Goal: Task Accomplishment & Management: Complete application form

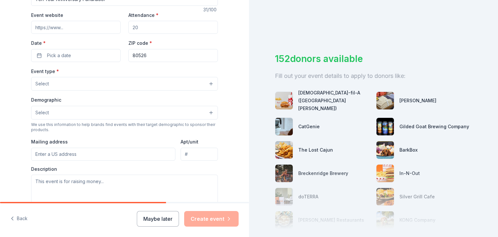
scroll to position [130, 0]
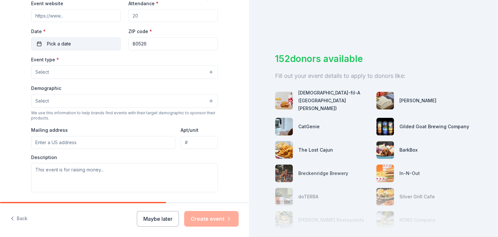
click at [73, 41] on button "Pick a date" at bounding box center [76, 43] width 90 height 13
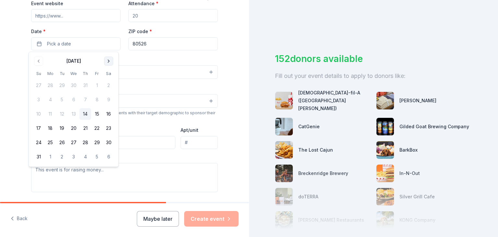
click at [107, 61] on button "Go to next month" at bounding box center [108, 60] width 9 height 9
click at [38, 99] on button "7" at bounding box center [39, 100] width 12 height 12
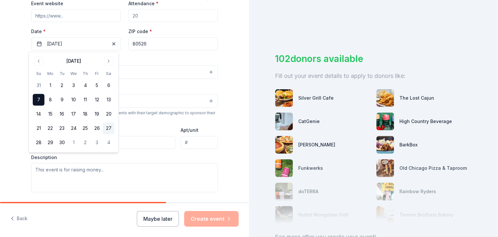
click at [110, 126] on button "27" at bounding box center [109, 128] width 12 height 12
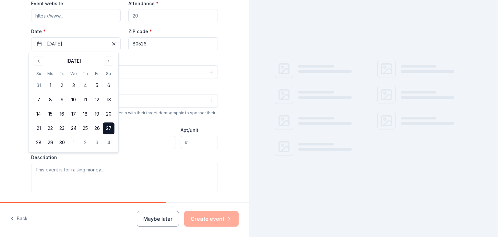
click at [18, 50] on div "Tell us about your event. We'll find in-kind donations you can apply for. Event…" at bounding box center [124, 86] width 249 height 432
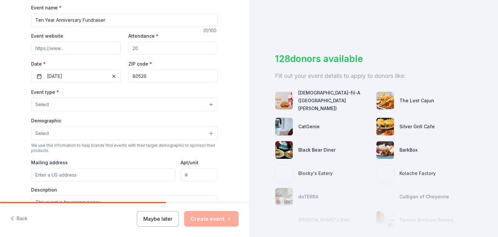
scroll to position [97, 0]
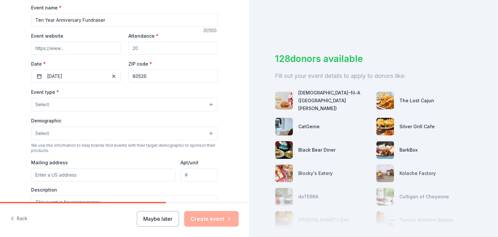
click at [149, 49] on input "Attendance *" at bounding box center [173, 48] width 90 height 13
type input "200"
click at [49, 48] on input "Event website" at bounding box center [76, 48] width 90 height 13
paste input "https://www.evite.com/event/0305J6MRSBXJ3MYTEEPQJRSQIVBLSI?gid=01A3JUBEKP5XHAFM…"
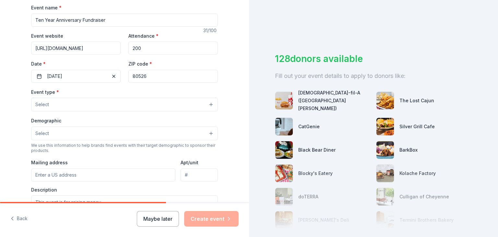
type input "https://www.evite.com/event/0305J6MRSBXJ3MYTEEPQJRSQIVBLSI?gid=01A3JUBEKP5XHAFM…"
click at [47, 110] on button "Select" at bounding box center [124, 105] width 187 height 14
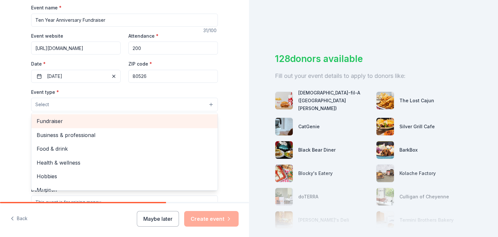
click at [58, 120] on span "Fundraiser" at bounding box center [125, 121] width 176 height 8
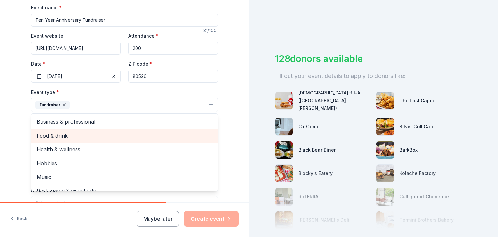
scroll to position [8, 0]
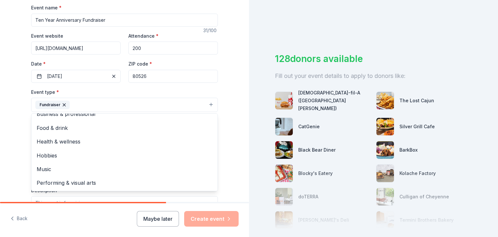
click at [3, 133] on div "Tell us about your event. We'll find in-kind donations you can apply for. Event…" at bounding box center [124, 119] width 249 height 433
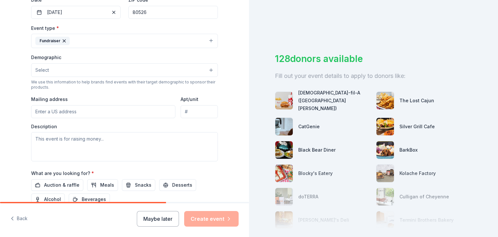
scroll to position [162, 0]
click at [53, 72] on button "Select" at bounding box center [124, 69] width 187 height 14
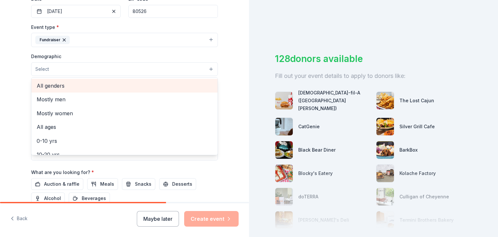
click at [56, 89] on span "All genders" at bounding box center [125, 85] width 176 height 8
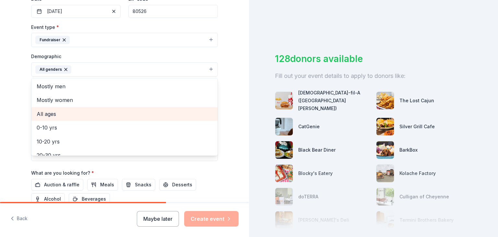
click at [51, 113] on span "All ages" at bounding box center [125, 114] width 176 height 8
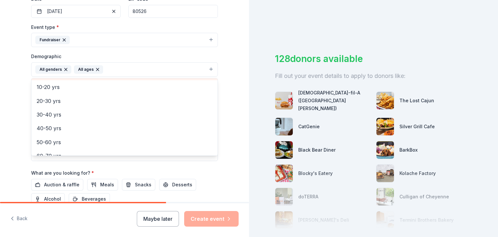
scroll to position [0, 0]
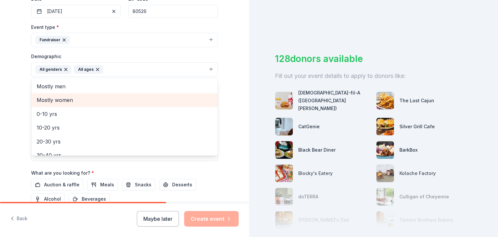
click at [58, 98] on span "Mostly women" at bounding box center [125, 100] width 176 height 8
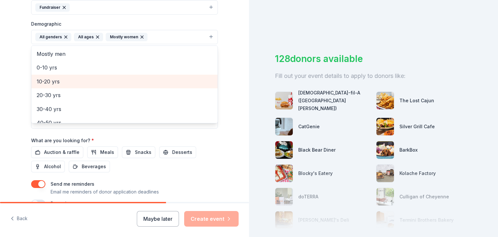
scroll to position [32, 0]
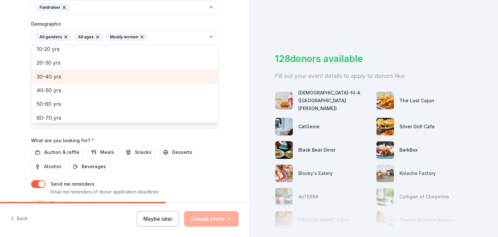
click at [54, 77] on span "30-40 yrs" at bounding box center [125, 76] width 176 height 8
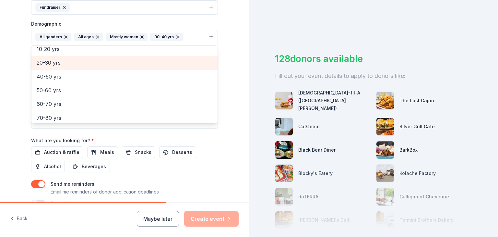
drag, startPoint x: 55, startPoint y: 62, endPoint x: 48, endPoint y: 66, distance: 7.0
click at [55, 62] on span "20-30 yrs" at bounding box center [125, 62] width 176 height 8
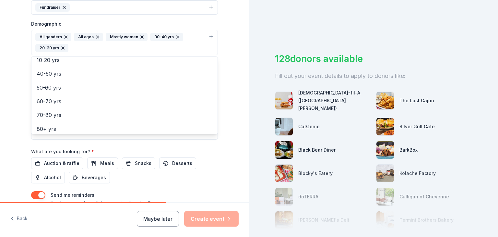
click at [7, 91] on div "Tell us about your event. We'll find in-kind donations you can apply for. Event…" at bounding box center [124, 27] width 249 height 444
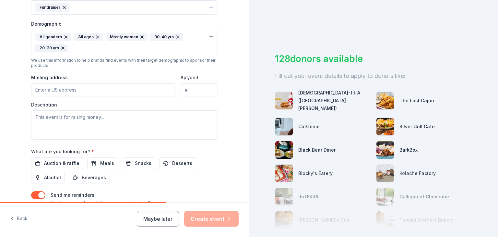
click at [91, 87] on input "Mailing address" at bounding box center [103, 89] width 144 height 13
paste input "2519 S Shields Street Suite 1K #589 Fort Collins, CO 80526"
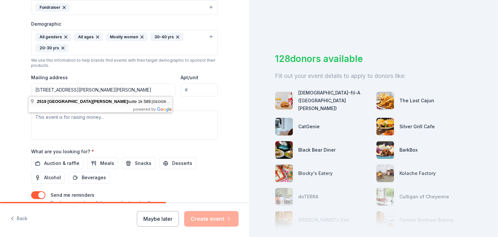
type input "2519 South Shields Street, Fort Collins, CO, 80526"
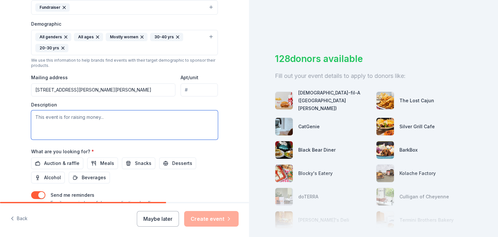
click at [86, 117] on textarea at bounding box center [124, 124] width 187 height 29
paste textarea "Join us for an evening celebrating ten years of The Street Dog Coalition. To co…"
type textarea "Join us for an evening celebrating ten years of The Street Dog Coalition. To co…"
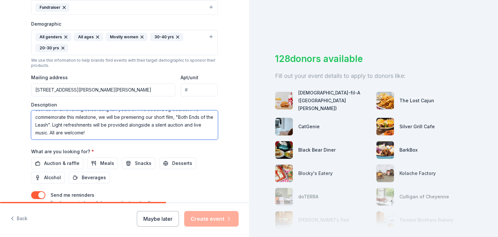
scroll to position [0, 0]
drag, startPoint x: 99, startPoint y: 125, endPoint x: 19, endPoint y: 94, distance: 85.1
click at [21, 94] on div "Tell us about your event. We'll find in-kind donations you can apply for. Event…" at bounding box center [125, 27] width 208 height 444
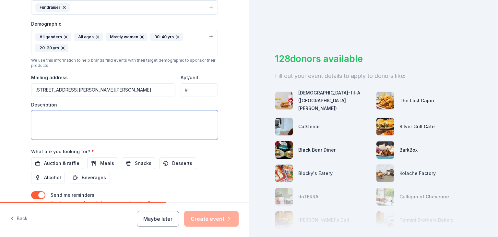
paste textarea "Details: The Street Dog Coalition provides free veterinary care for pets (cats …"
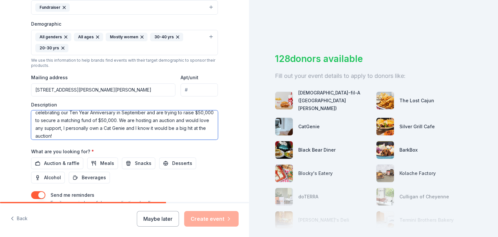
scroll to position [11, 0]
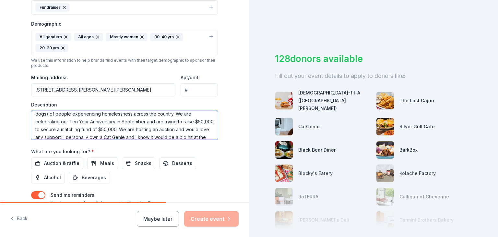
drag, startPoint x: 109, startPoint y: 128, endPoint x: 136, endPoint y: 114, distance: 30.6
click at [136, 114] on textarea "Details: The Street Dog Coalition provides free veterinary care for pets (cats …" at bounding box center [124, 124] width 187 height 29
click at [148, 135] on textarea "Details: The Street Dog Coalition provides free veterinary care for pets (cats …" at bounding box center [124, 124] width 187 height 29
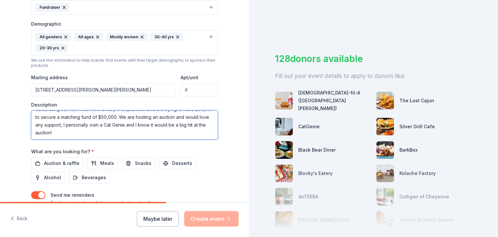
scroll to position [34, 0]
drag, startPoint x: 102, startPoint y: 120, endPoint x: 87, endPoint y: 116, distance: 15.3
click at [87, 116] on textarea "Details: The Street Dog Coalition provides free veterinary care for pets (cats …" at bounding box center [124, 124] width 187 height 29
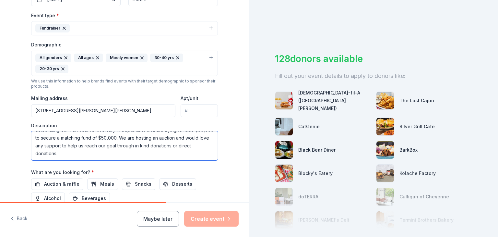
scroll to position [195, 0]
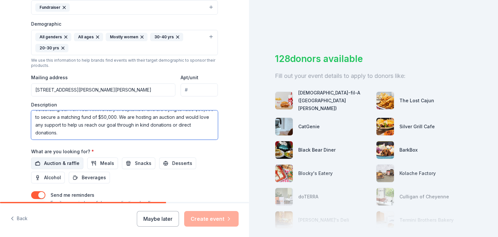
type textarea "Details: The Street Dog Coalition provides free veterinary care for pets (cats …"
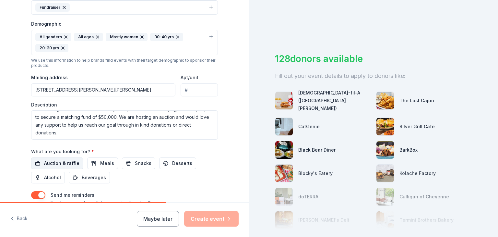
click at [62, 163] on span "Auction & raffle" at bounding box center [61, 163] width 35 height 8
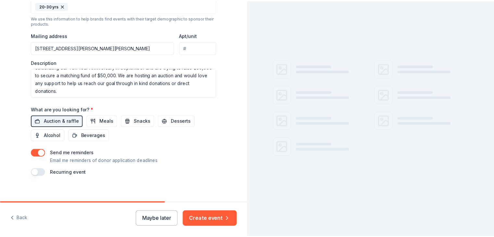
scroll to position [242, 0]
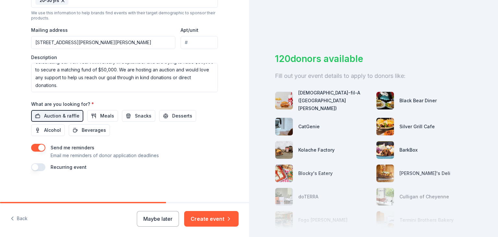
click at [41, 146] on button "button" at bounding box center [38, 148] width 14 height 8
click at [205, 220] on button "Create event" at bounding box center [211, 219] width 55 height 16
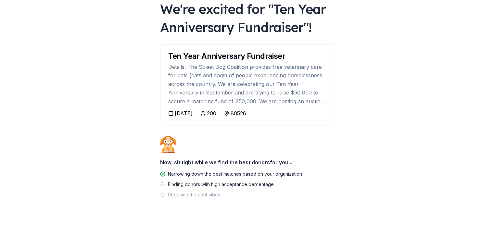
scroll to position [46, 0]
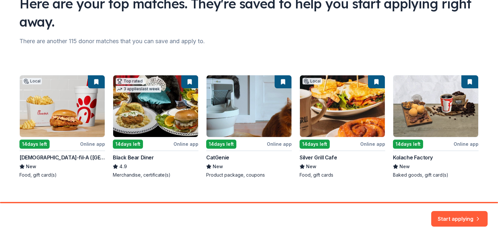
scroll to position [65, 0]
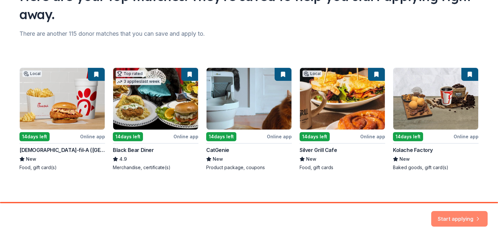
click at [449, 217] on button "Start applying" at bounding box center [460, 215] width 56 height 16
click at [158, 90] on div "Local 14 days left Online app Chick-fil-A (Fort Collins) New Food, gift card(s)…" at bounding box center [248, 118] width 459 height 103
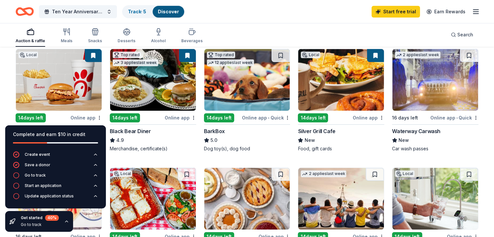
scroll to position [65, 0]
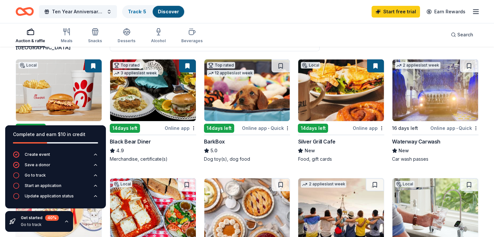
click at [225, 90] on img at bounding box center [247, 90] width 86 height 62
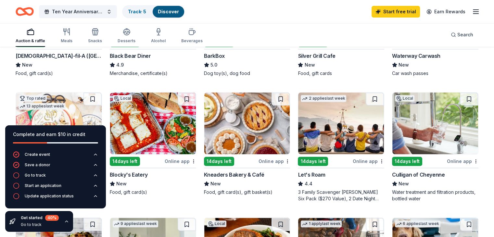
scroll to position [162, 0]
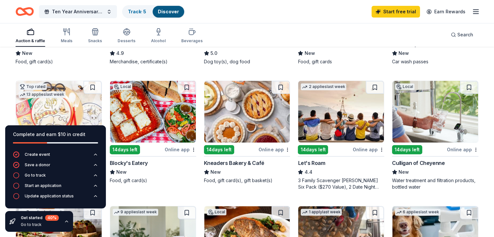
click at [36, 128] on div "Complete and earn $10 in credit" at bounding box center [55, 138] width 101 height 26
click at [65, 222] on icon "button" at bounding box center [66, 221] width 5 height 5
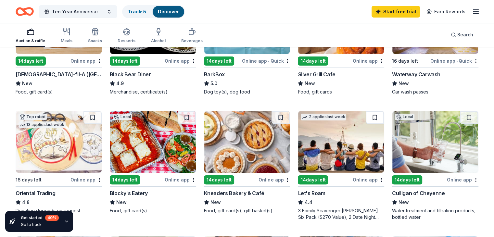
scroll to position [143, 0]
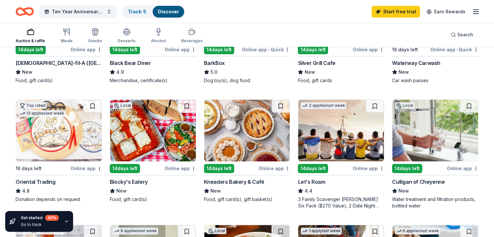
drag, startPoint x: 335, startPoint y: 133, endPoint x: 325, endPoint y: 139, distance: 11.0
click at [325, 139] on img at bounding box center [341, 131] width 86 height 62
click at [250, 124] on img at bounding box center [247, 131] width 86 height 62
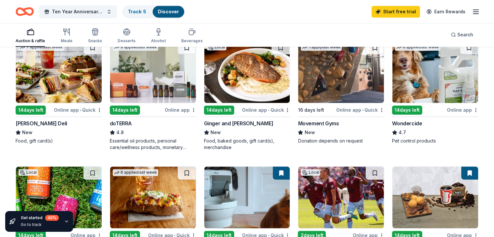
scroll to position [371, 0]
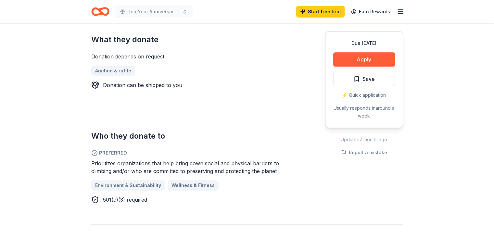
scroll to position [292, 0]
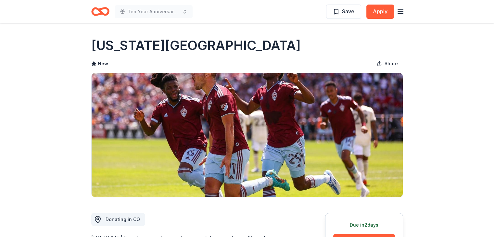
click at [154, 46] on h1 "Colorado Rapids" at bounding box center [195, 45] width 209 height 18
drag, startPoint x: 200, startPoint y: 47, endPoint x: 70, endPoint y: 41, distance: 129.6
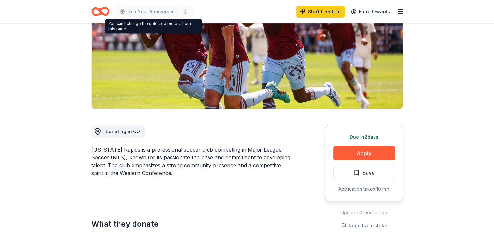
scroll to position [130, 0]
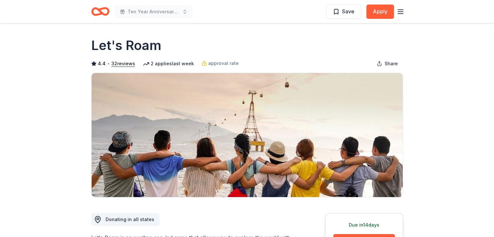
click at [119, 44] on h1 "Let's Roam" at bounding box center [126, 45] width 70 height 18
drag, startPoint x: 149, startPoint y: 47, endPoint x: 52, endPoint y: 41, distance: 97.2
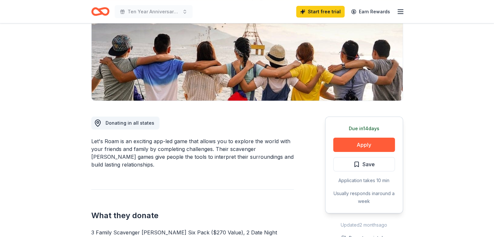
scroll to position [97, 0]
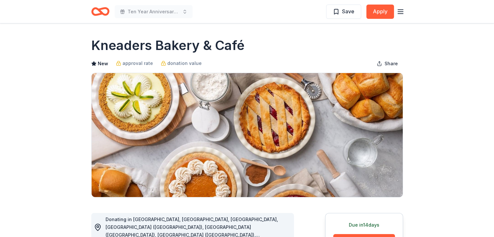
click at [150, 42] on h1 "Kneaders Bakery & Café" at bounding box center [167, 45] width 153 height 18
click at [171, 45] on h1 "Kneaders Bakery & Café" at bounding box center [167, 45] width 153 height 18
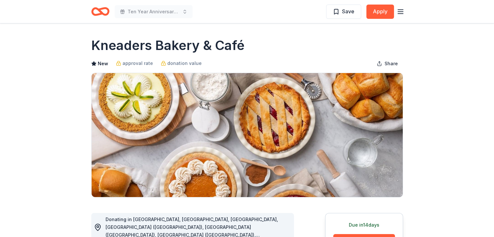
drag, startPoint x: 241, startPoint y: 44, endPoint x: 91, endPoint y: 43, distance: 150.2
click at [91, 43] on h1 "Kneaders Bakery & Café" at bounding box center [167, 45] width 153 height 18
